Goal: Task Accomplishment & Management: Manage account settings

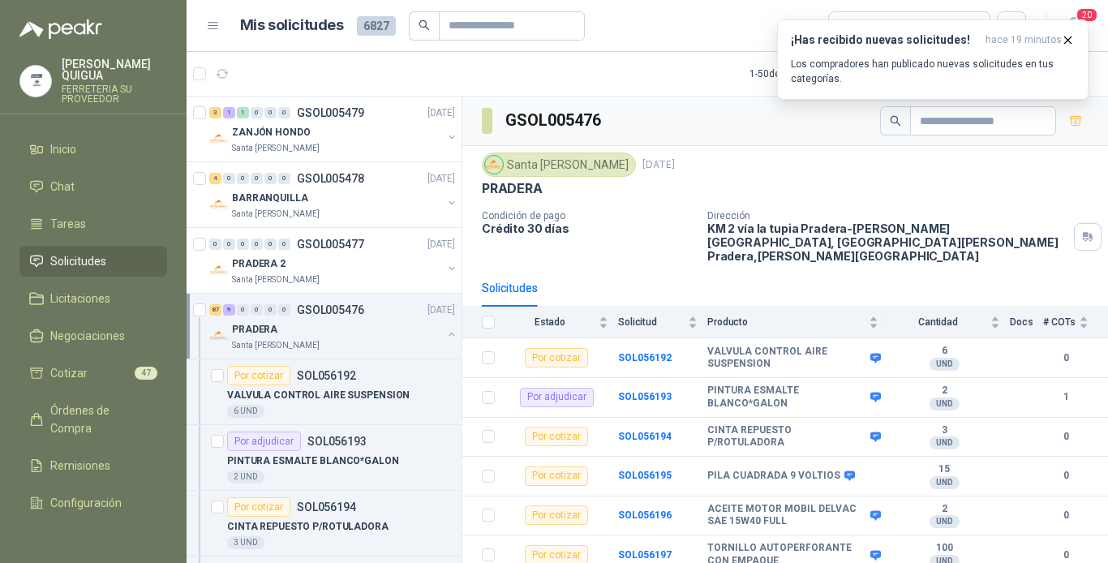
scroll to position [324, 0]
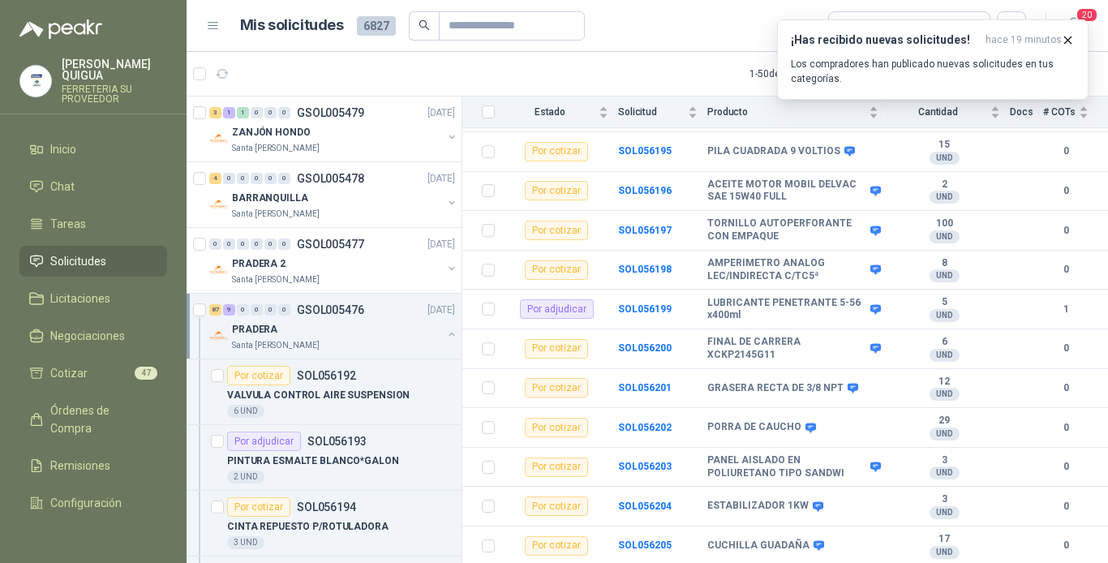
click at [91, 252] on span "Solicitudes" at bounding box center [78, 261] width 56 height 18
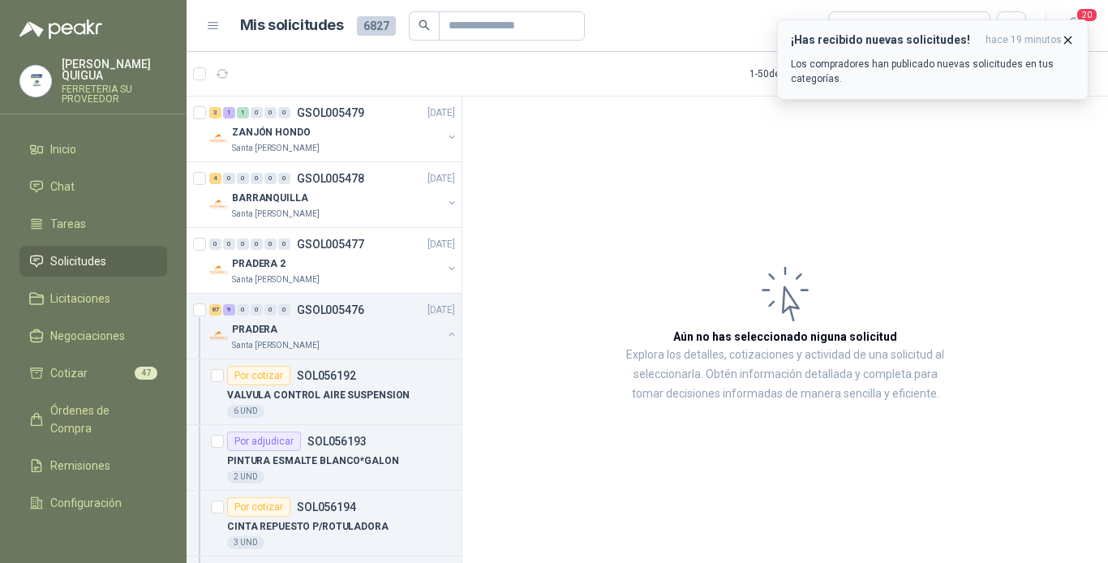
click at [1059, 41] on span "hace 19 minutos" at bounding box center [1023, 40] width 76 height 14
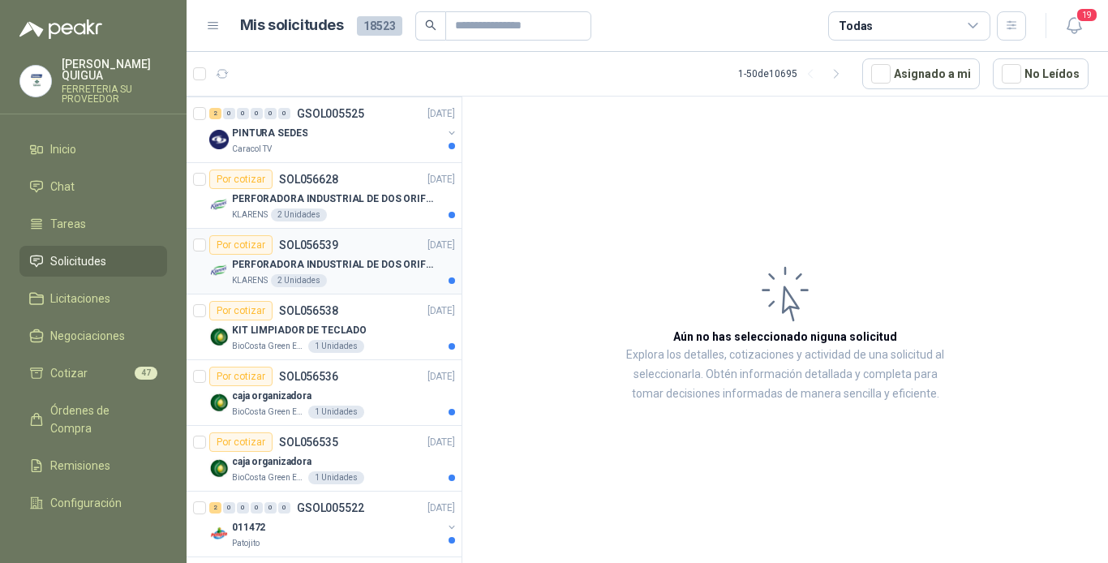
scroll to position [243, 0]
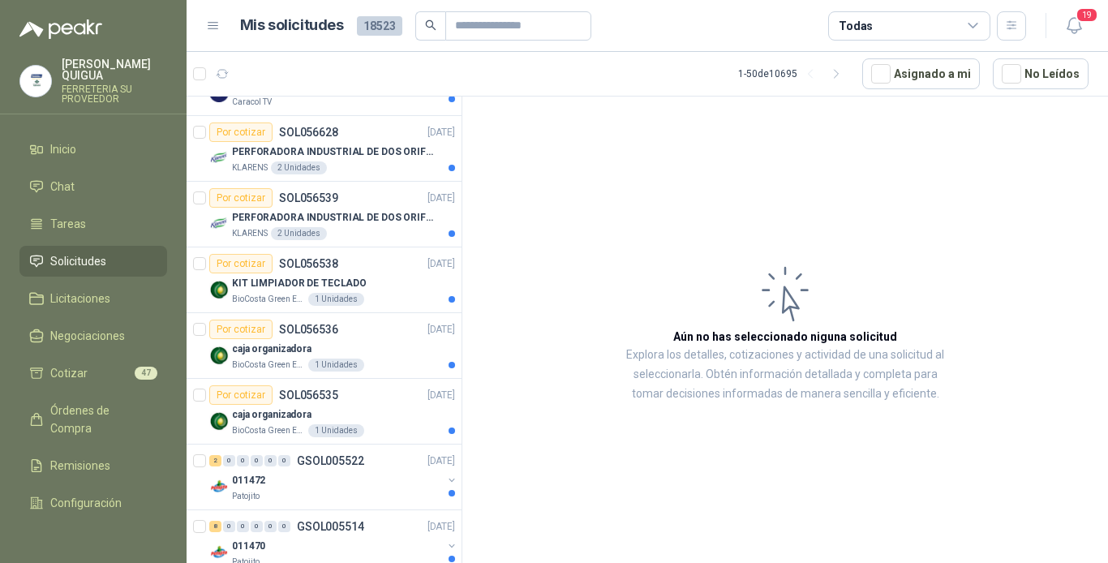
click at [106, 252] on li "Solicitudes" at bounding box center [93, 261] width 128 height 18
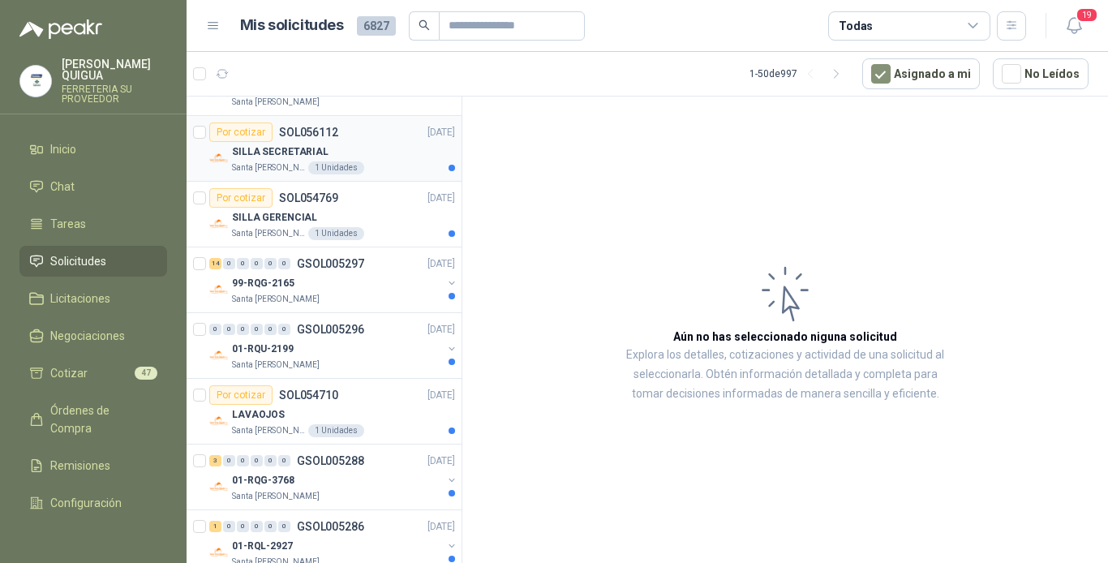
click at [341, 139] on div "Por cotizar SOL056112 [DATE]" at bounding box center [332, 131] width 246 height 19
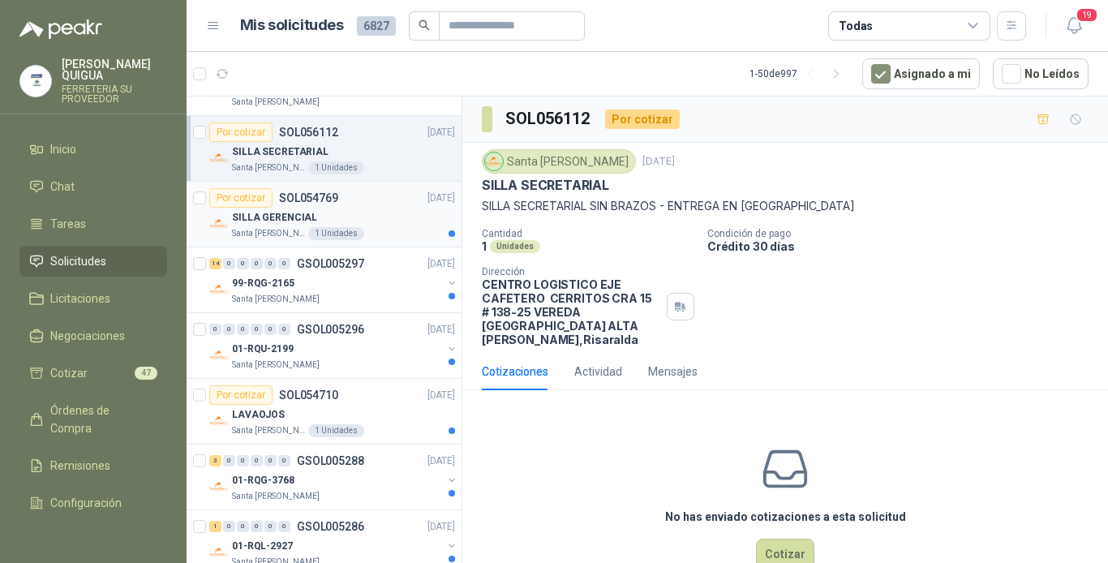
click at [367, 213] on div "SILLA GERENCIAL" at bounding box center [343, 217] width 223 height 19
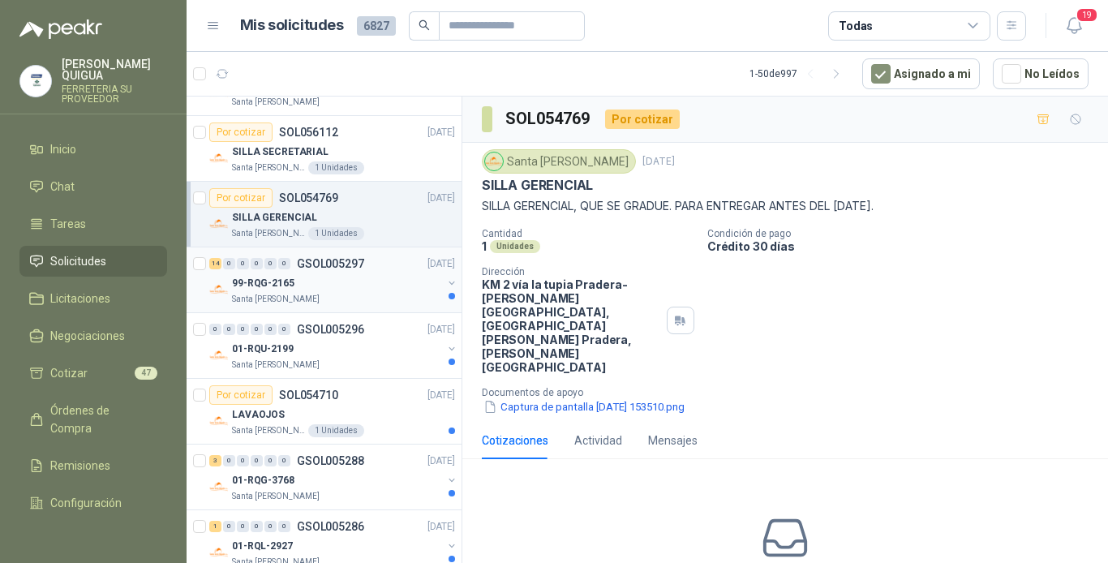
click at [394, 289] on div "99-RQG-2165" at bounding box center [337, 282] width 210 height 19
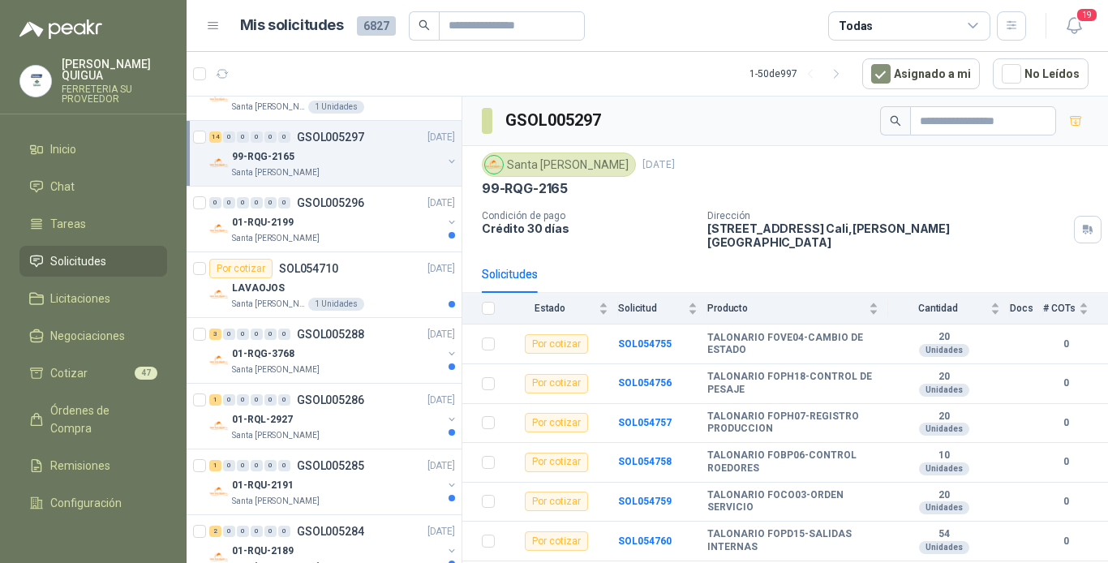
scroll to position [405, 0]
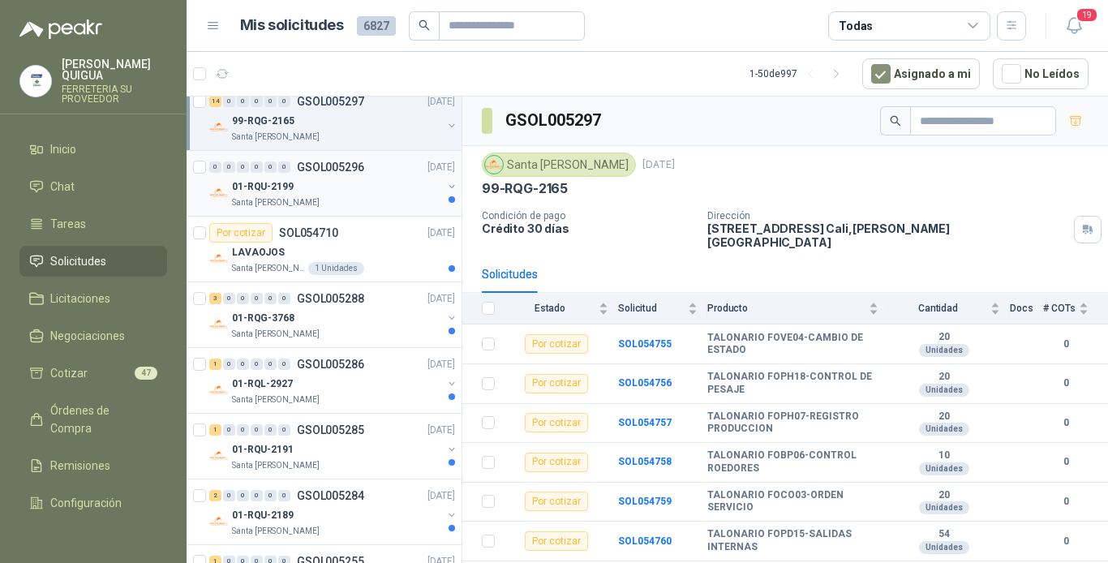
click at [350, 191] on div "01-RQU-2199" at bounding box center [337, 186] width 210 height 19
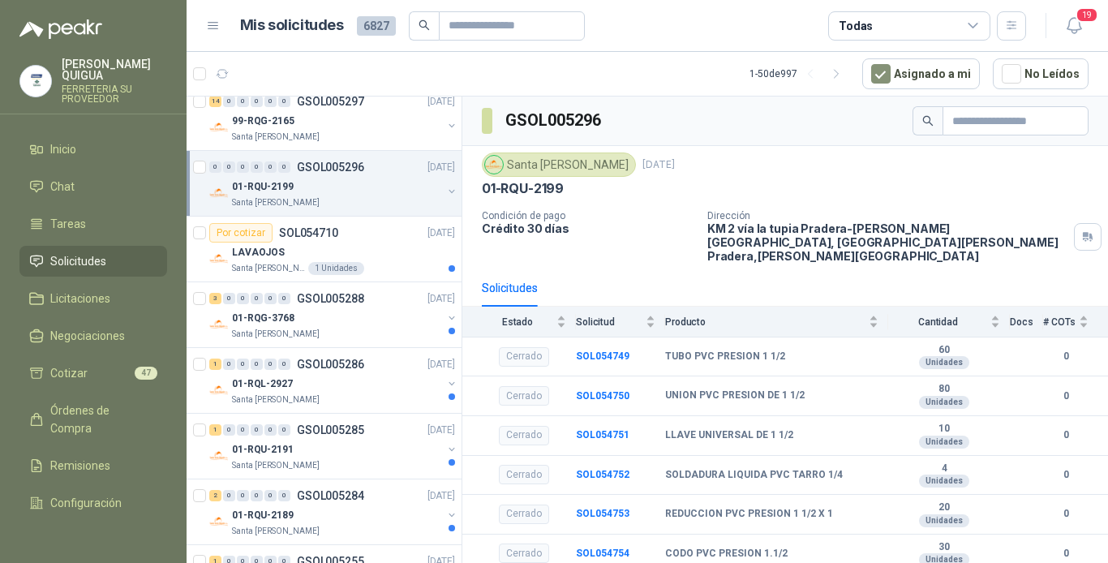
click at [418, 186] on div "01-RQU-2199" at bounding box center [337, 186] width 210 height 19
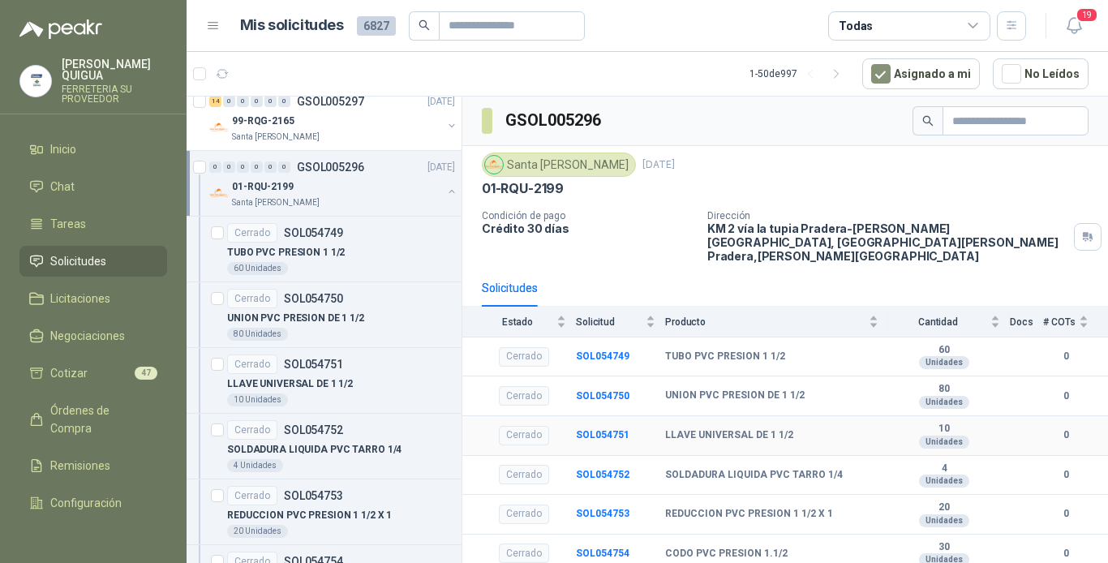
drag, startPoint x: 1090, startPoint y: 319, endPoint x: 901, endPoint y: 473, distance: 243.8
click at [1055, 481] on table "Estado Solicitud Producto Cantidad Docs # COTs Cerrado SOL054749 TUBO PVC PRESI…" at bounding box center [784, 440] width 645 height 267
click at [375, 184] on div "01-RQU-2199" at bounding box center [337, 186] width 210 height 19
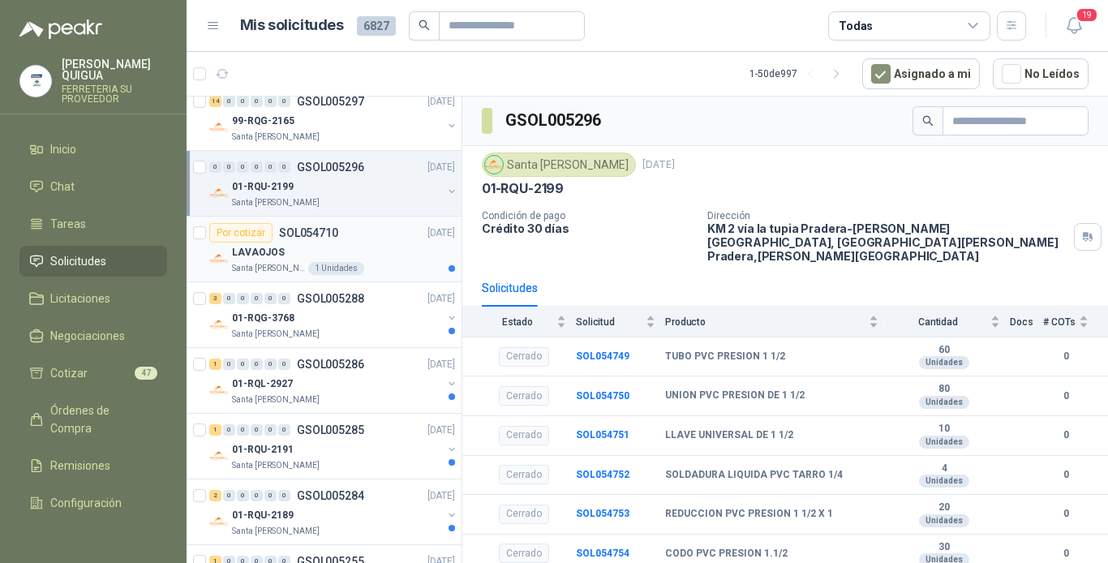
click at [375, 238] on div "Por cotizar SOL054710 [DATE]" at bounding box center [332, 232] width 246 height 19
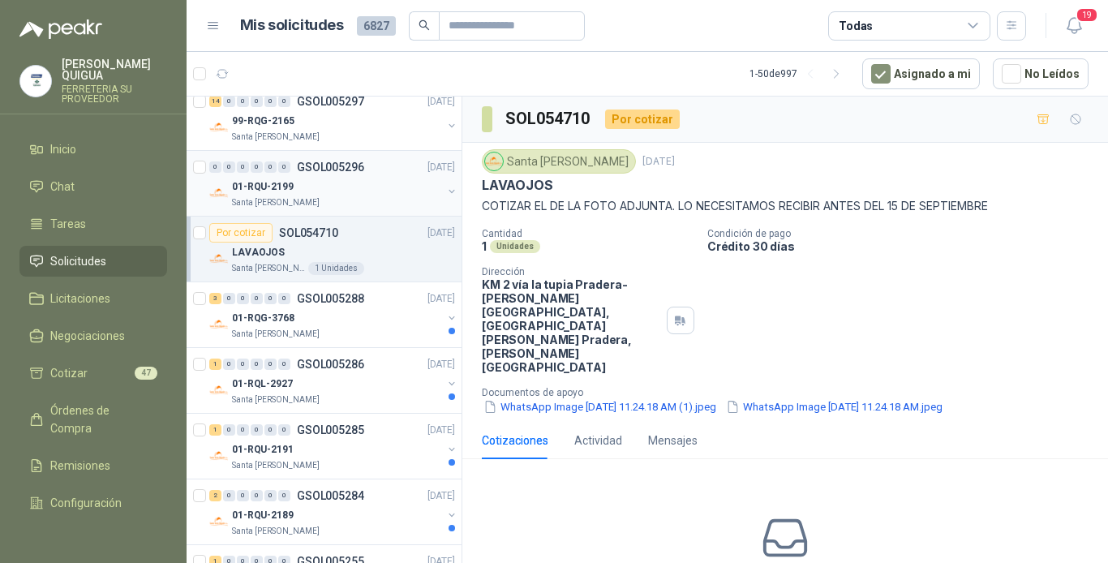
click at [377, 182] on div "01-RQU-2199" at bounding box center [337, 186] width 210 height 19
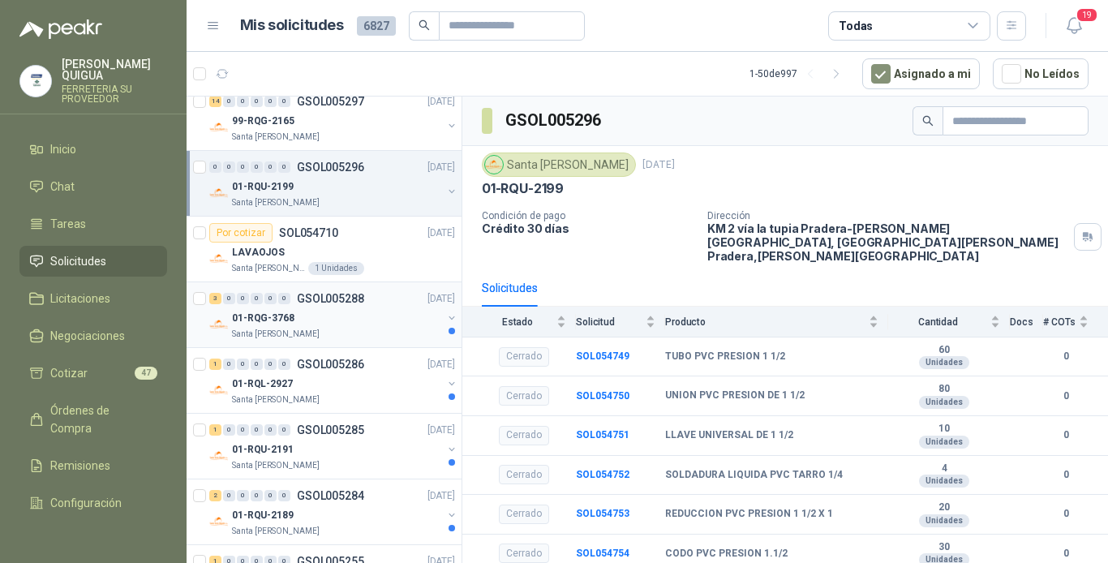
click at [359, 307] on div "3 0 0 0 0 0 GSOL005288 [DATE]" at bounding box center [333, 298] width 249 height 19
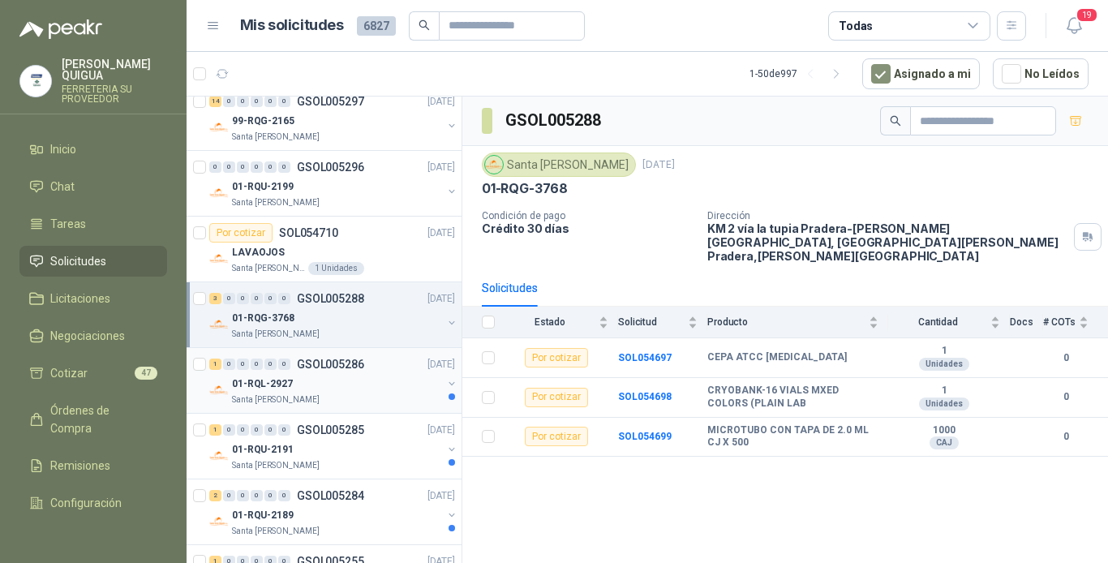
click at [379, 392] on div "01-RQL-2927" at bounding box center [337, 383] width 210 height 19
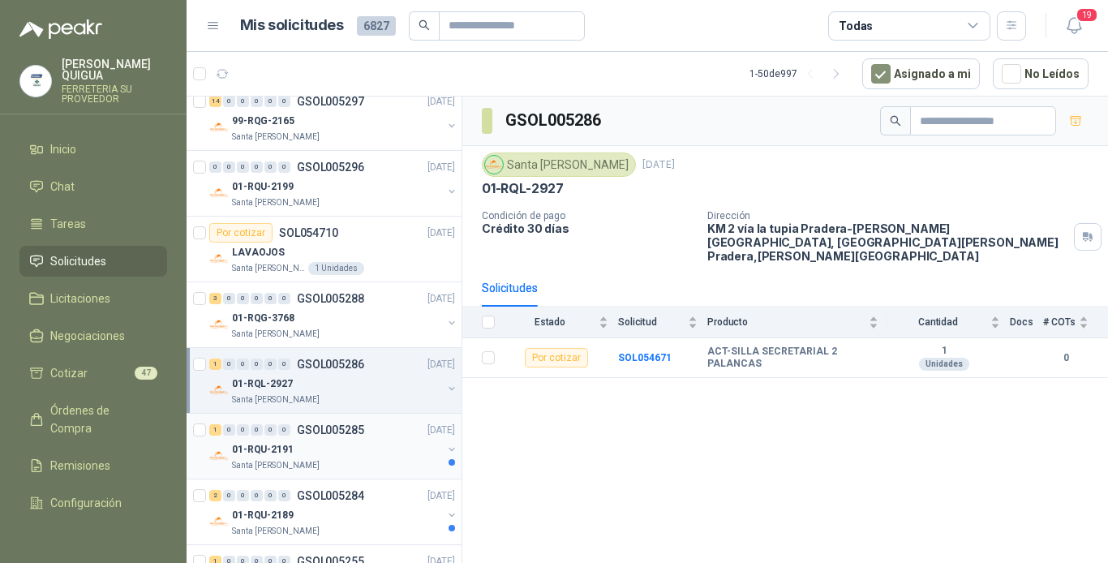
click at [390, 447] on div "01-RQU-2191" at bounding box center [337, 448] width 210 height 19
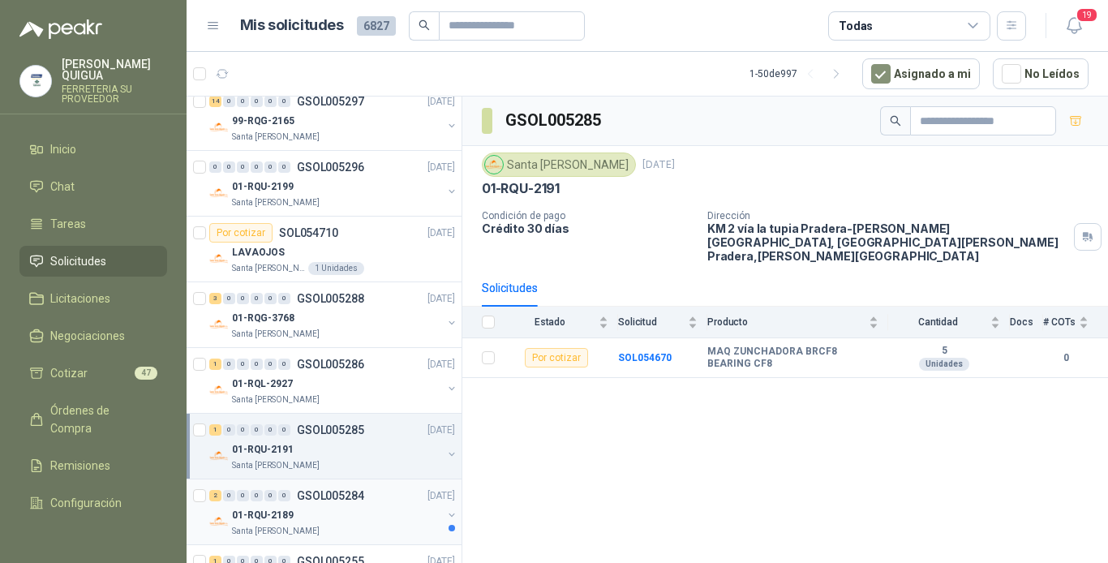
click at [378, 524] on div "01-RQU-2189" at bounding box center [337, 514] width 210 height 19
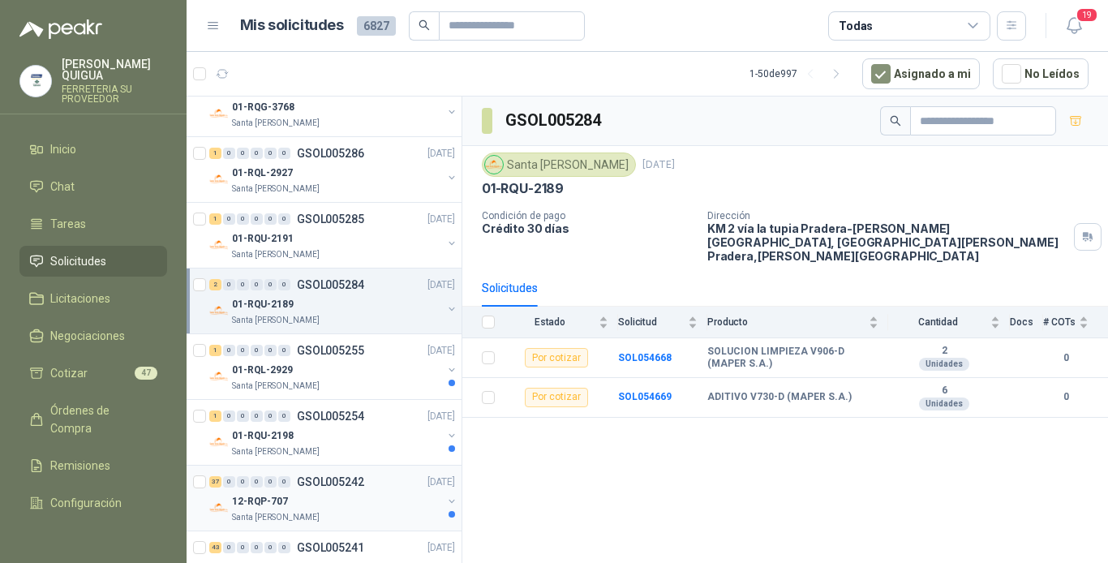
scroll to position [649, 0]
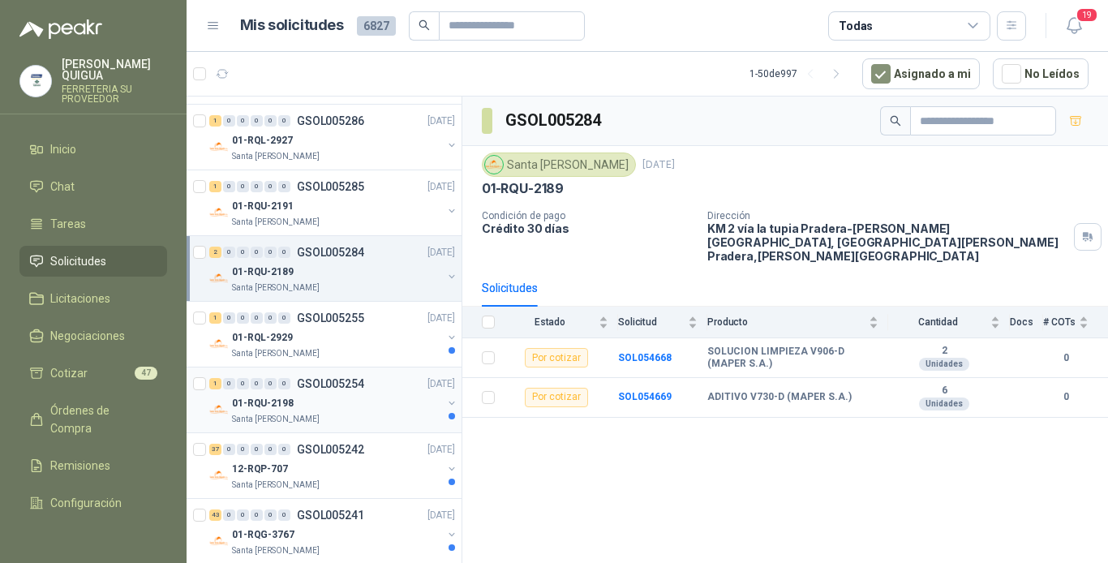
click at [394, 404] on div "01-RQU-2198" at bounding box center [337, 402] width 210 height 19
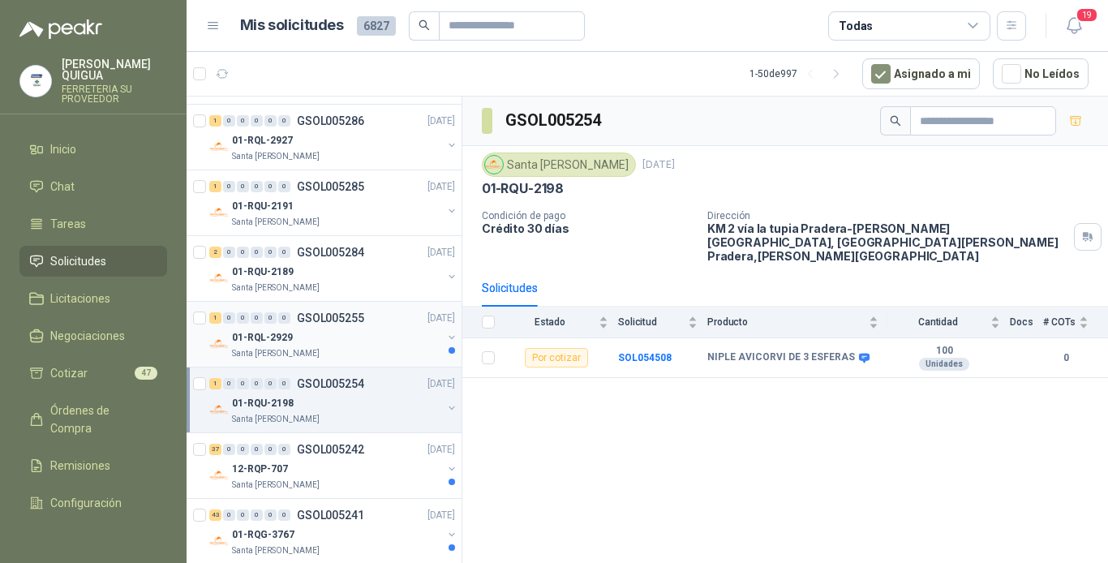
click at [388, 340] on div "01-RQL-2929" at bounding box center [337, 337] width 210 height 19
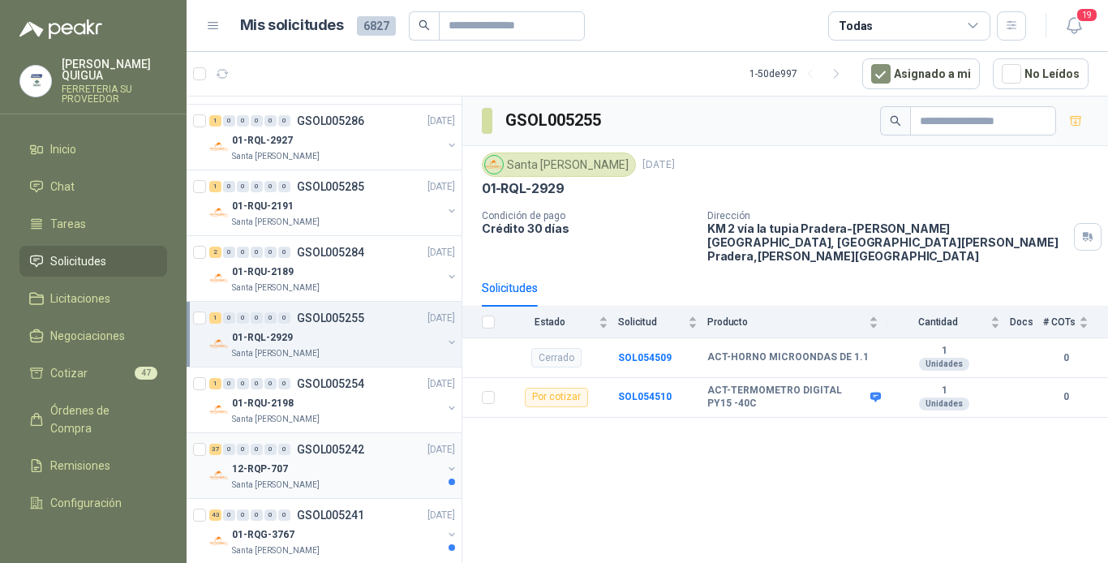
click at [397, 491] on div "Santa [PERSON_NAME]" at bounding box center [337, 484] width 210 height 13
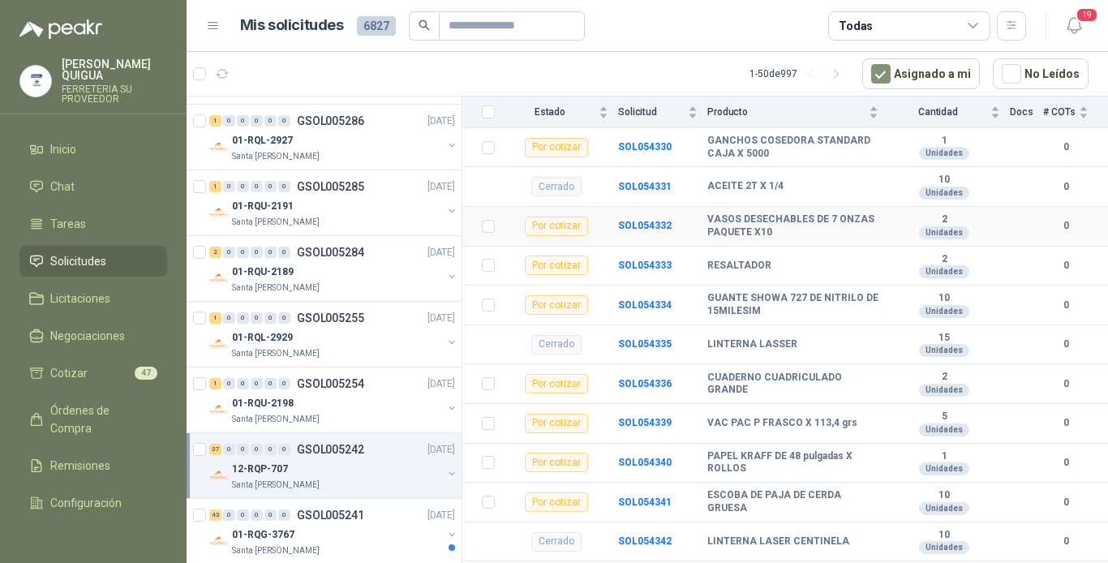
scroll to position [649, 0]
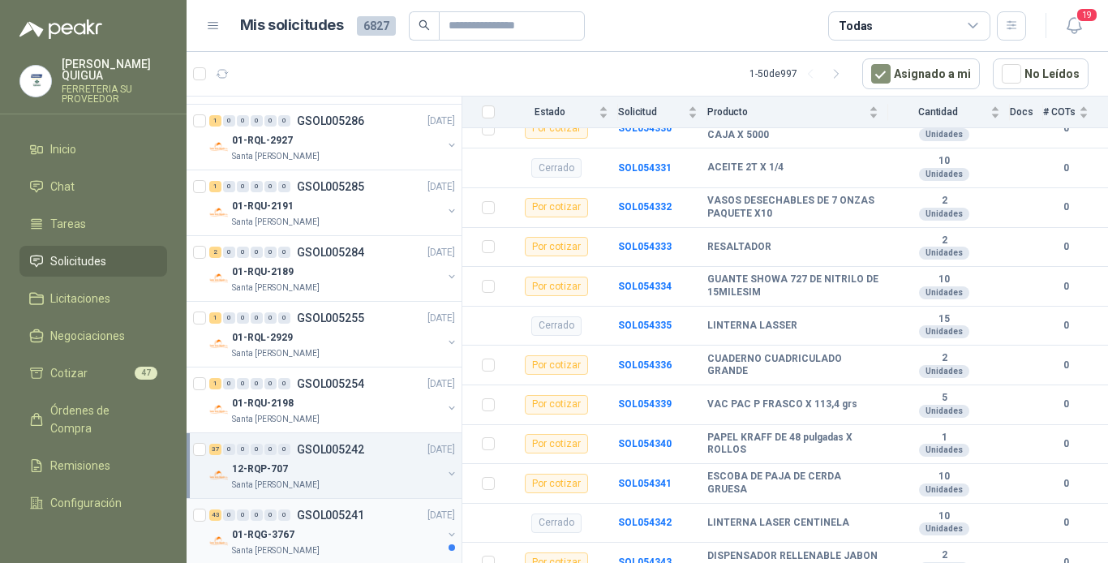
click at [406, 534] on div "01-RQG-3767" at bounding box center [337, 534] width 210 height 19
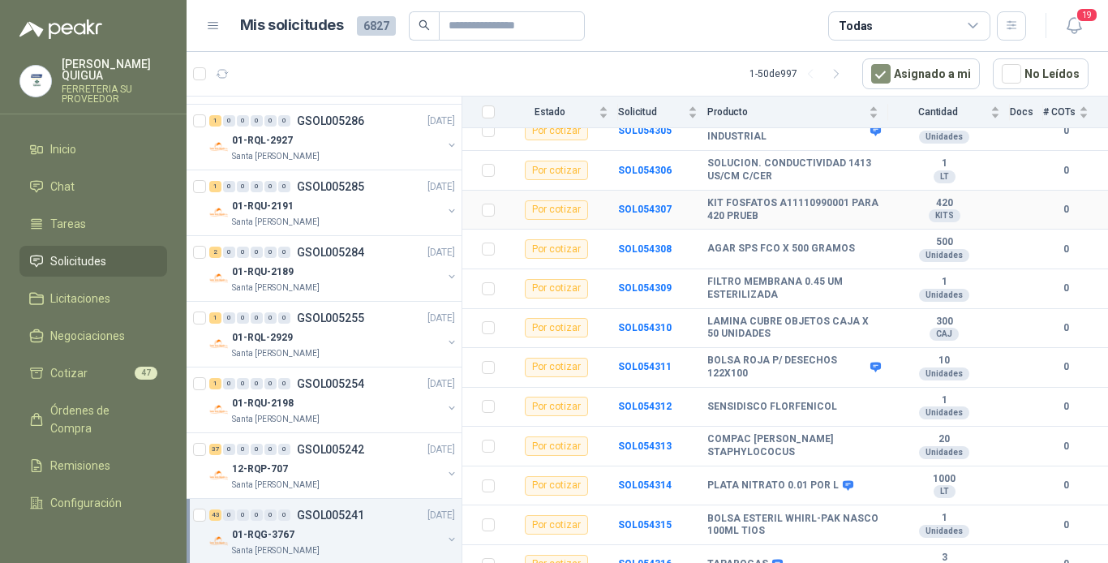
scroll to position [1378, 0]
